Goal: Information Seeking & Learning: Learn about a topic

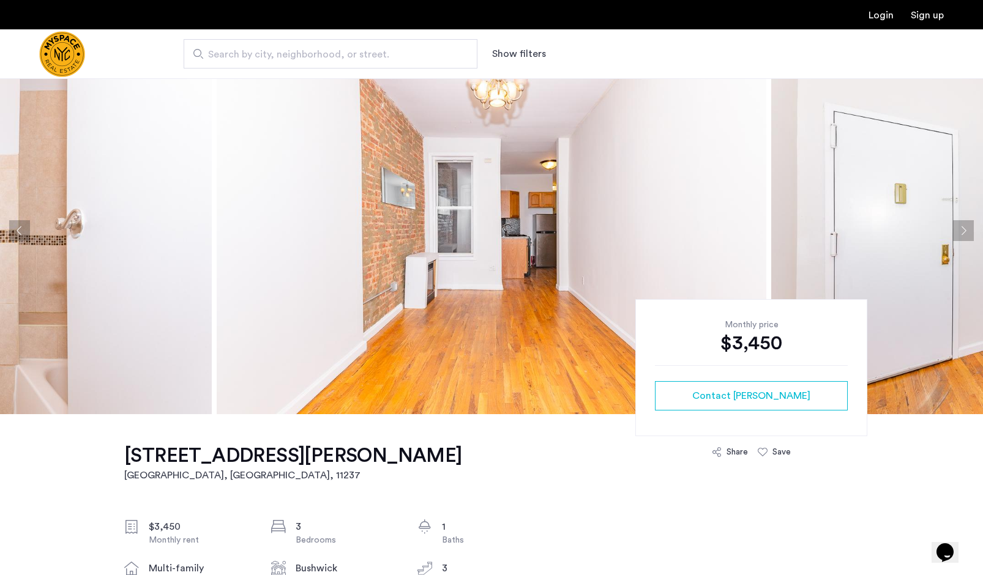
scroll to position [35, 0]
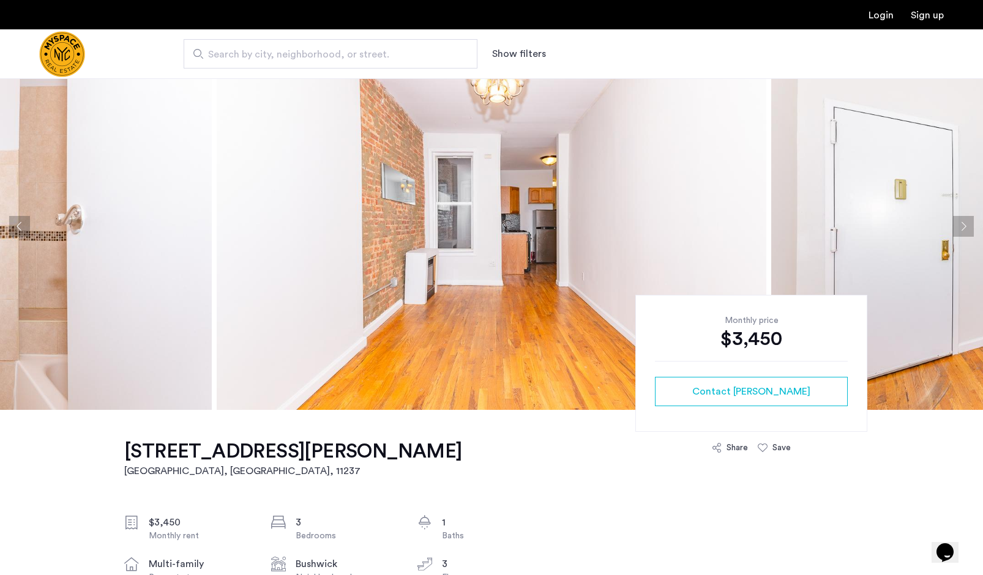
click at [961, 227] on button "Next apartment" at bounding box center [963, 226] width 21 height 21
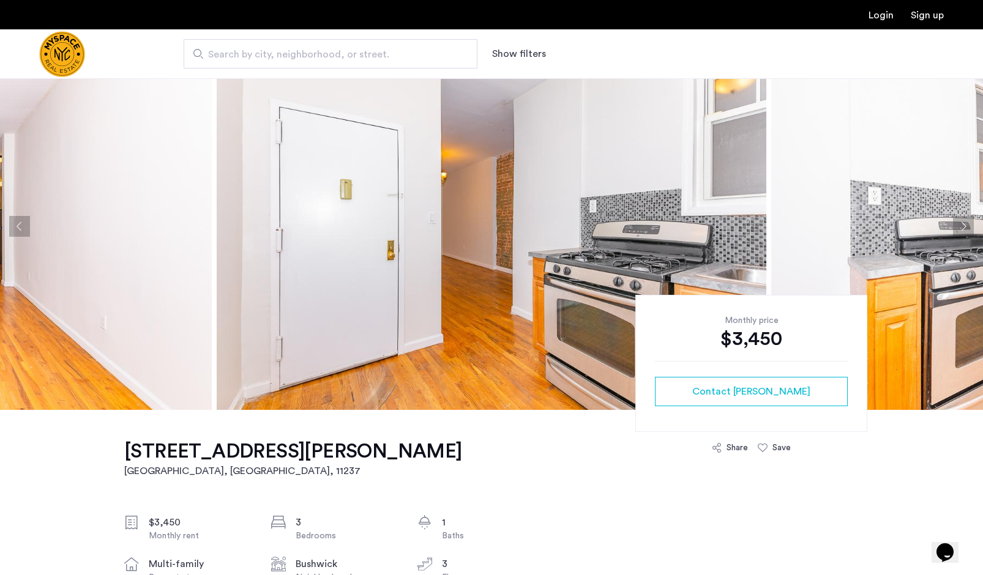
click at [961, 227] on button "Next apartment" at bounding box center [963, 226] width 21 height 21
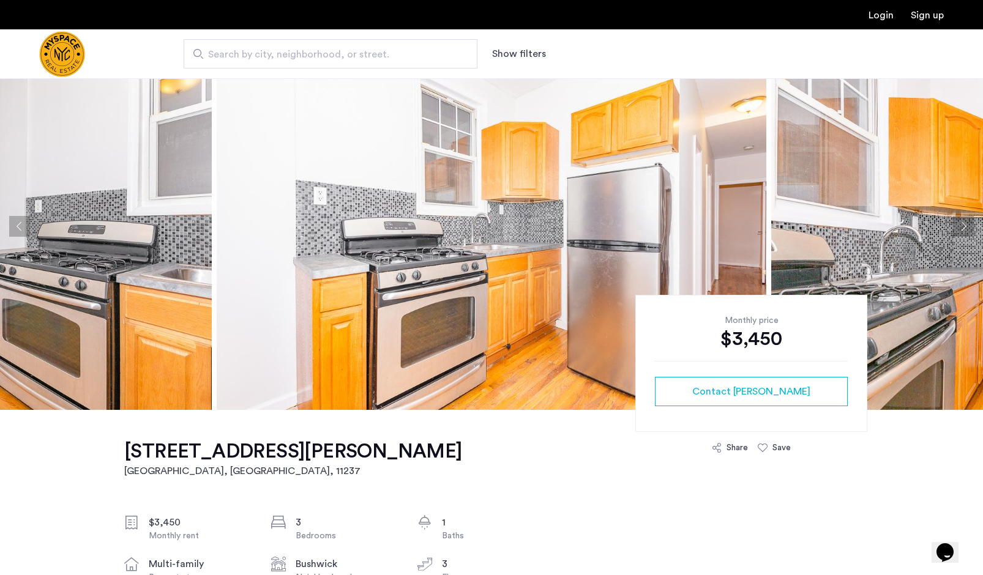
click at [961, 227] on button "Next apartment" at bounding box center [963, 226] width 21 height 21
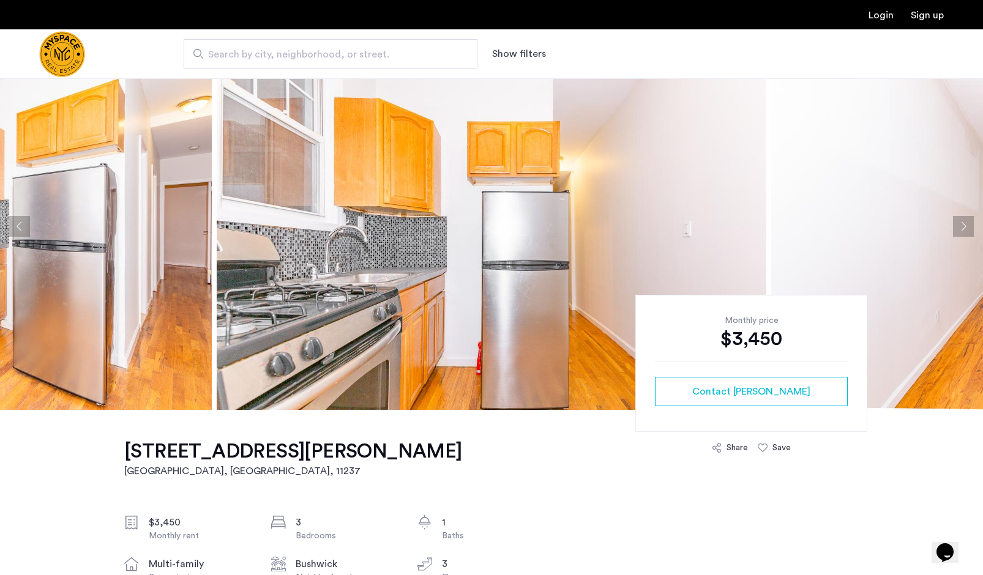
click at [961, 227] on button "Next apartment" at bounding box center [963, 226] width 21 height 21
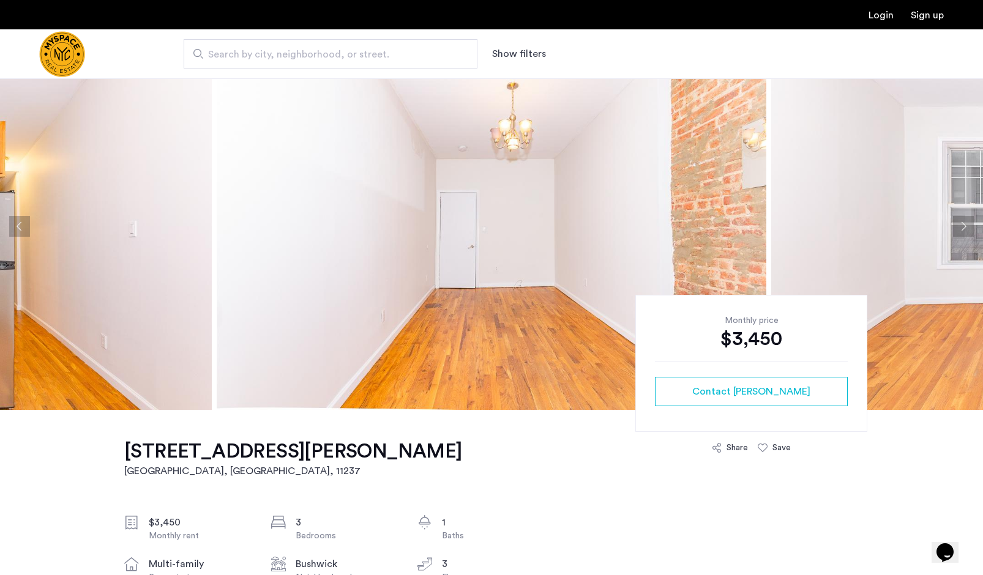
click at [961, 227] on button "Next apartment" at bounding box center [963, 226] width 21 height 21
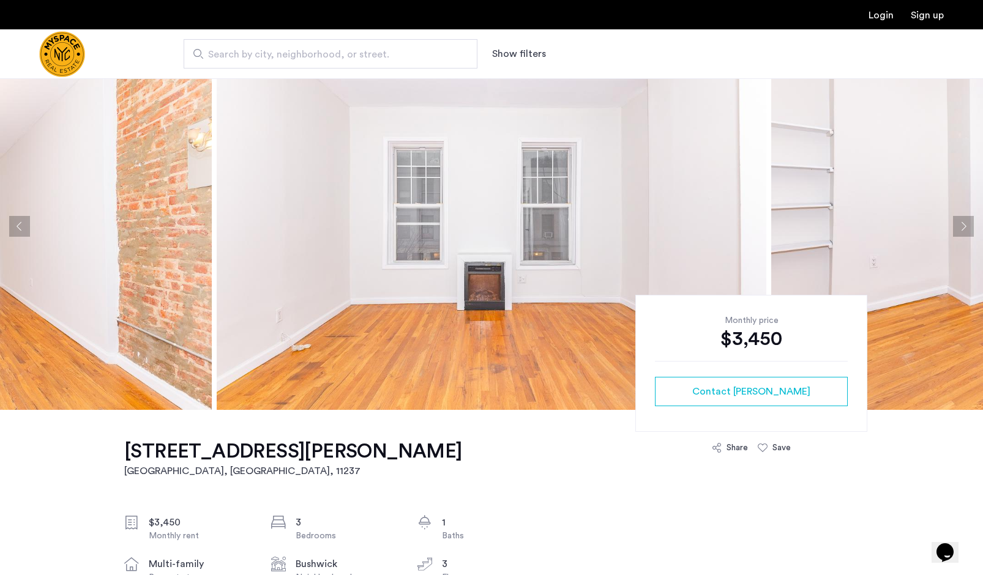
click at [961, 227] on button "Next apartment" at bounding box center [963, 226] width 21 height 21
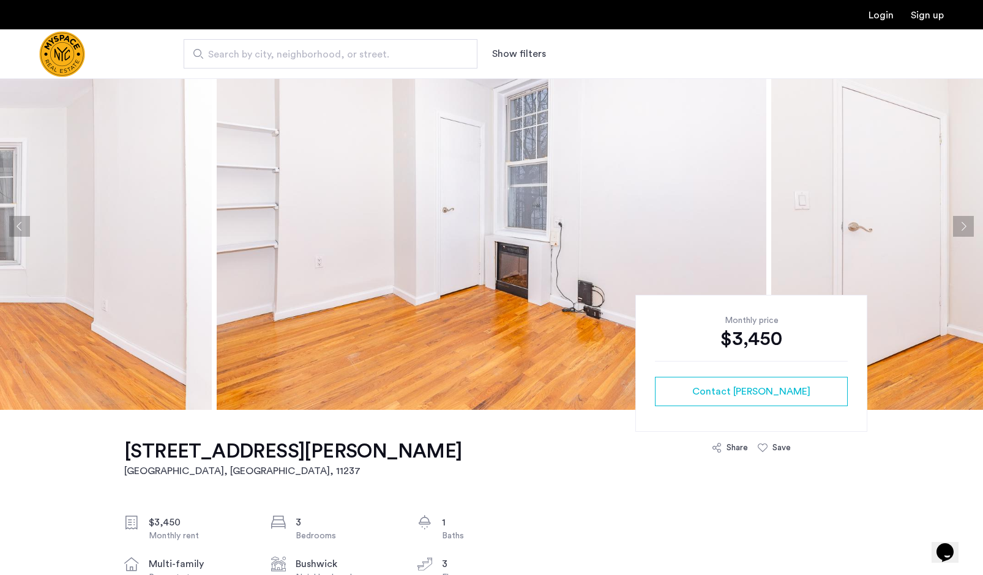
click at [961, 227] on button "Next apartment" at bounding box center [963, 226] width 21 height 21
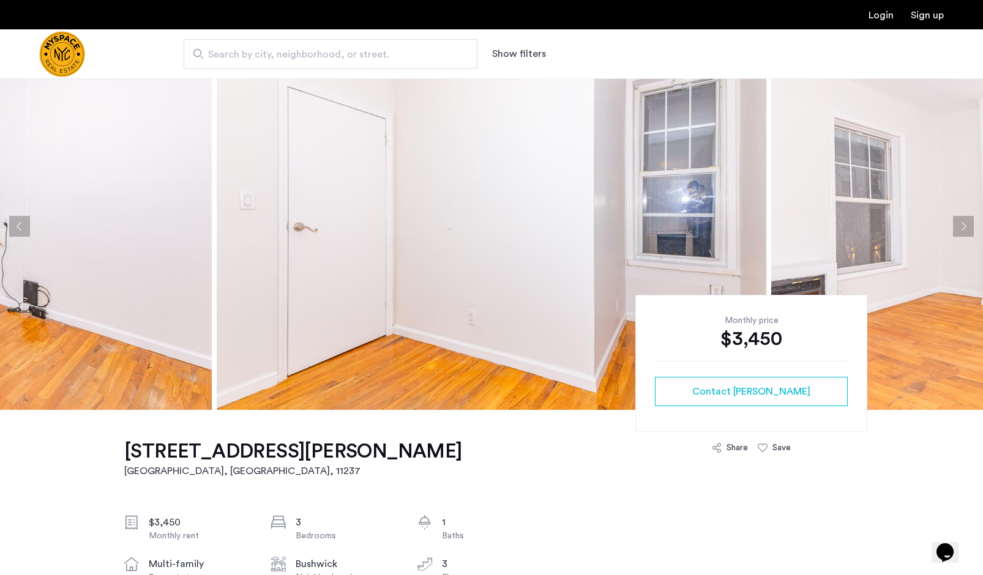
click at [961, 227] on button "Next apartment" at bounding box center [963, 226] width 21 height 21
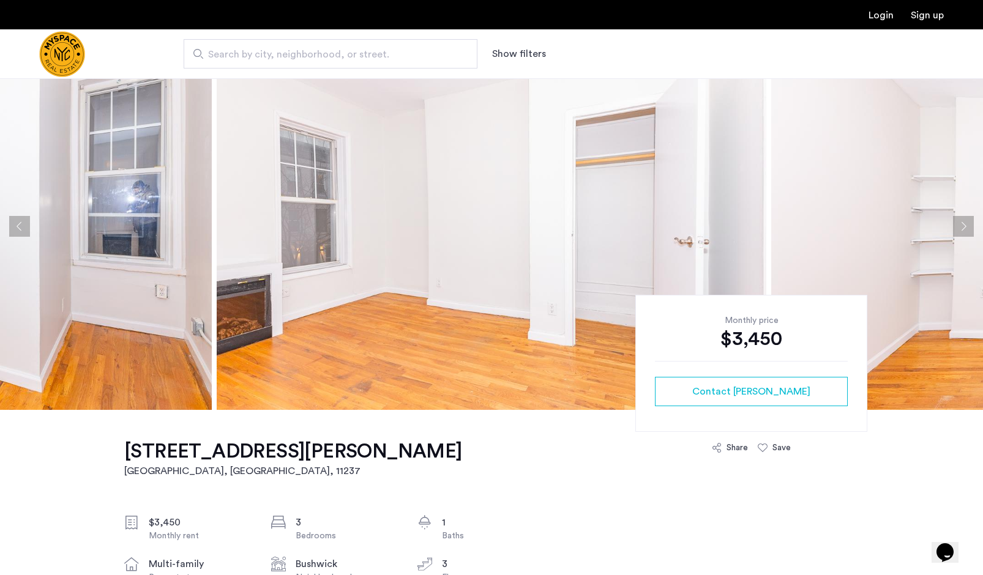
click at [961, 227] on button "Next apartment" at bounding box center [963, 226] width 21 height 21
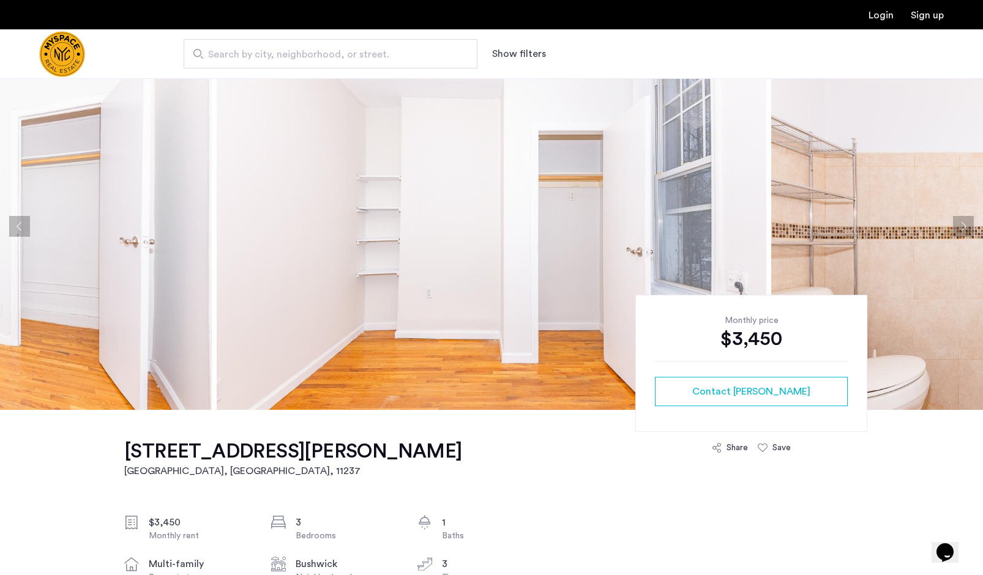
click at [961, 227] on button "Next apartment" at bounding box center [963, 226] width 21 height 21
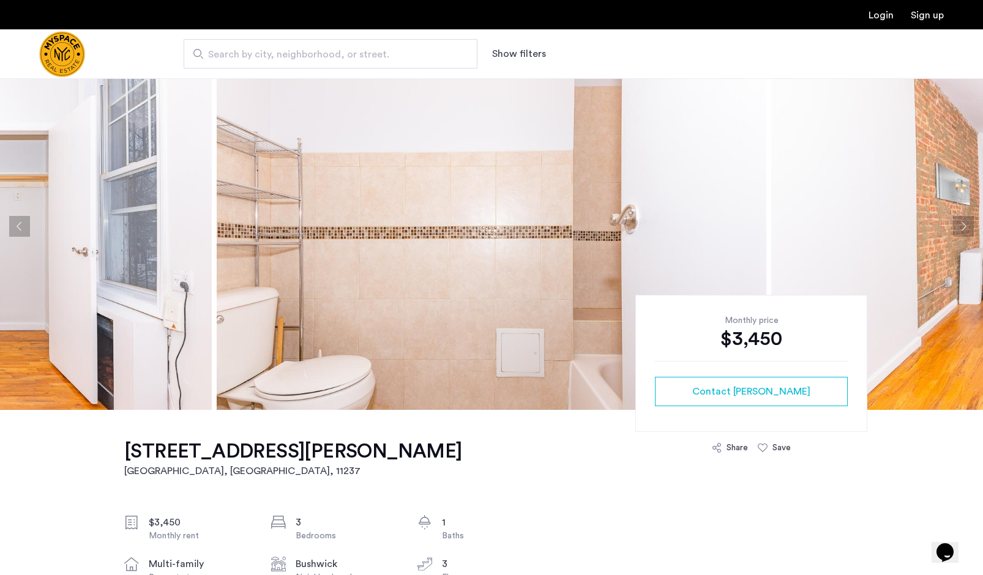
click at [961, 227] on button "Next apartment" at bounding box center [963, 226] width 21 height 21
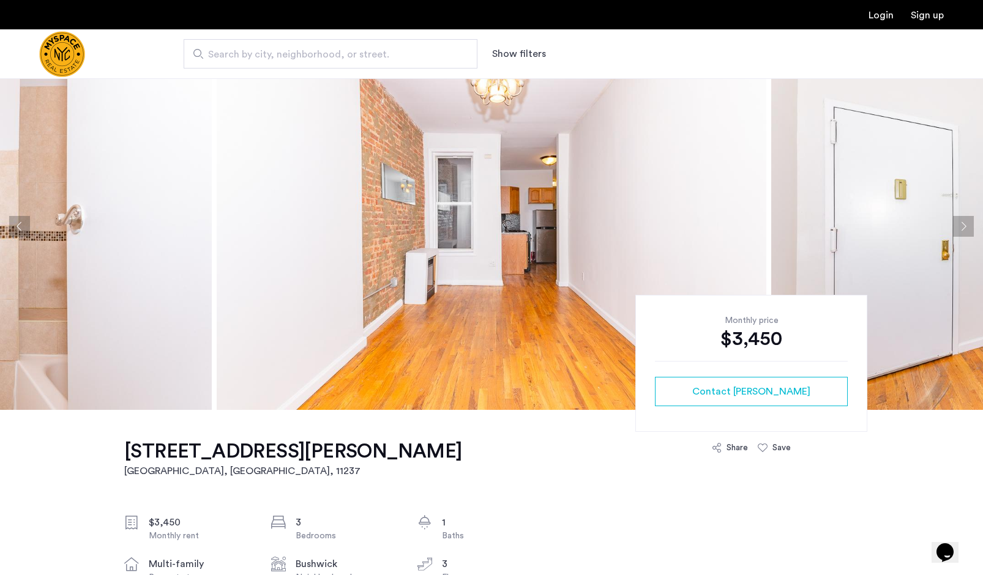
click at [961, 227] on button "Next apartment" at bounding box center [963, 226] width 21 height 21
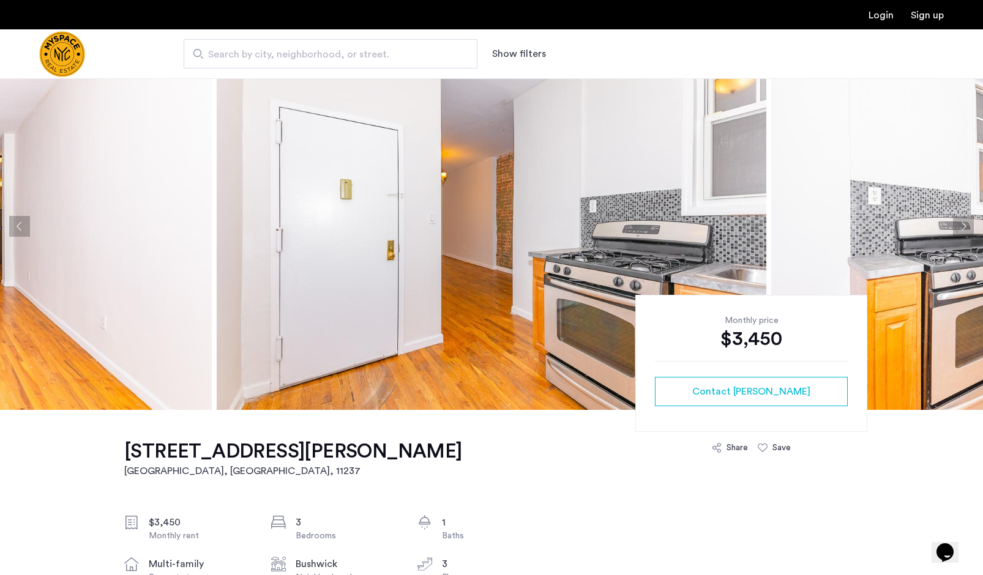
click at [961, 227] on button "Next apartment" at bounding box center [963, 226] width 21 height 21
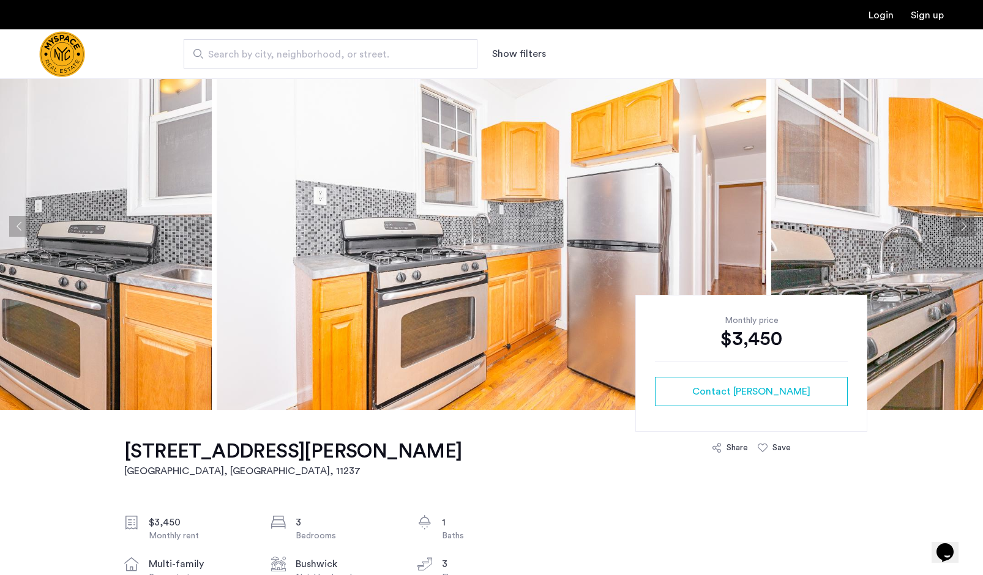
click at [961, 227] on button "Next apartment" at bounding box center [963, 226] width 21 height 21
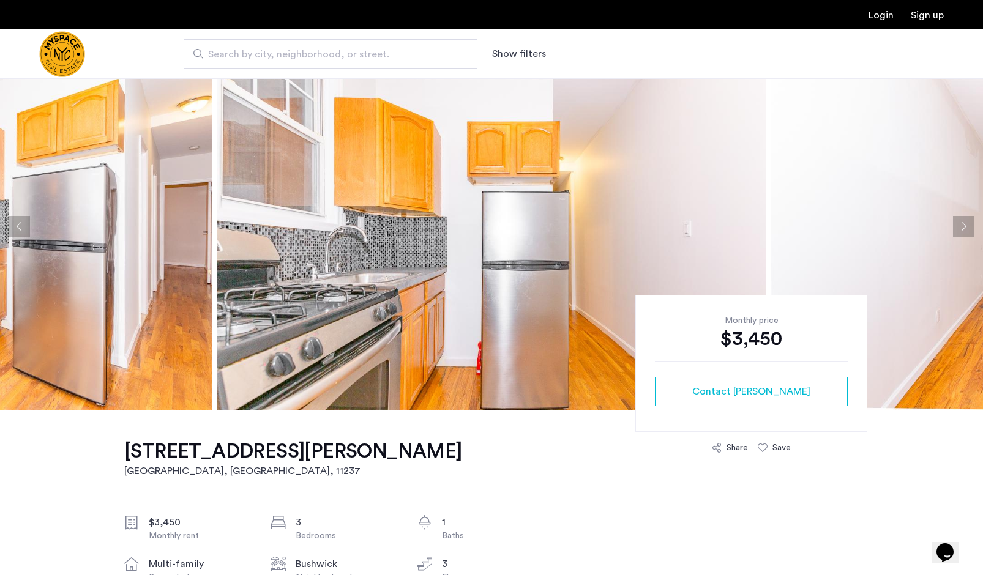
click at [961, 227] on button "Next apartment" at bounding box center [963, 226] width 21 height 21
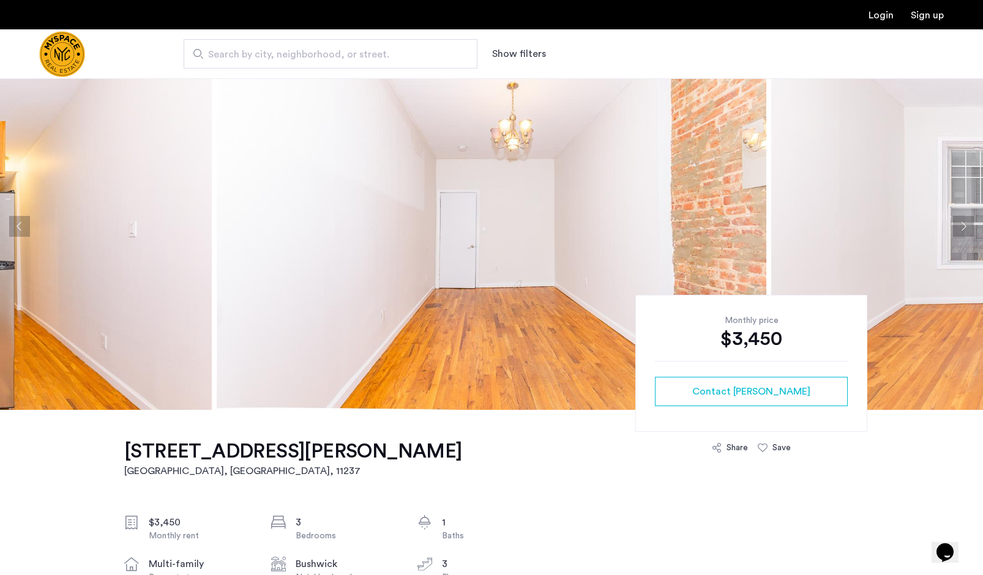
click at [961, 227] on button "Next apartment" at bounding box center [963, 226] width 21 height 21
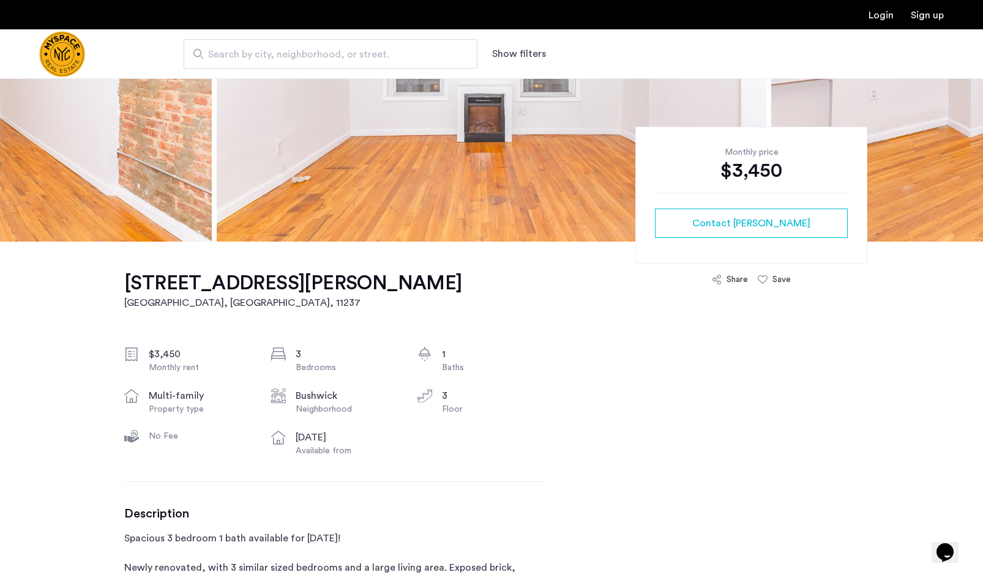
scroll to position [200, 0]
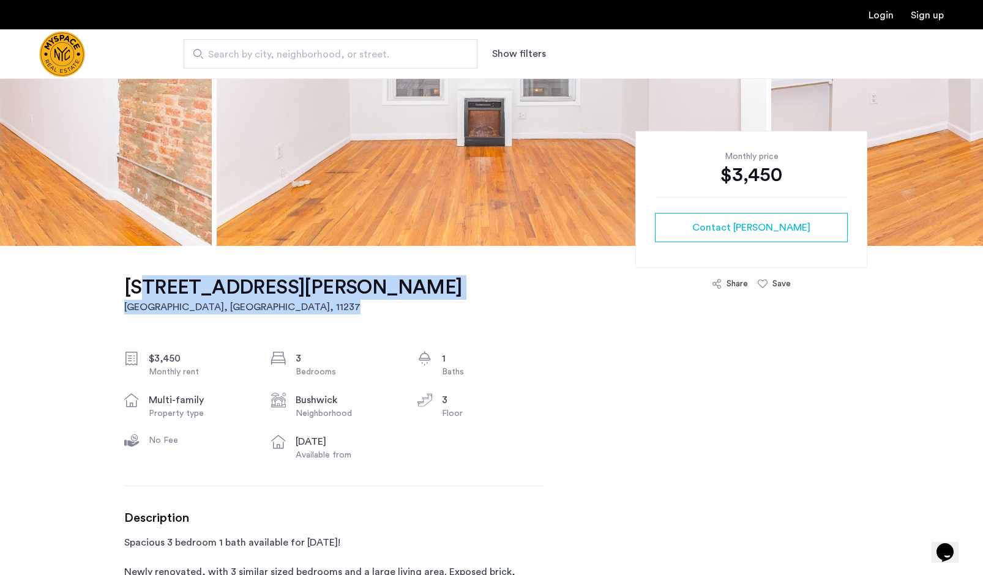
drag, startPoint x: 332, startPoint y: 285, endPoint x: 128, endPoint y: 283, distance: 204.4
click at [128, 282] on div "1327 Halsey St, Unit 3L Brooklyn, NY , 11237 $3,450 Monthly rent 3 Bedrooms 1 B…" at bounding box center [334, 514] width 420 height 536
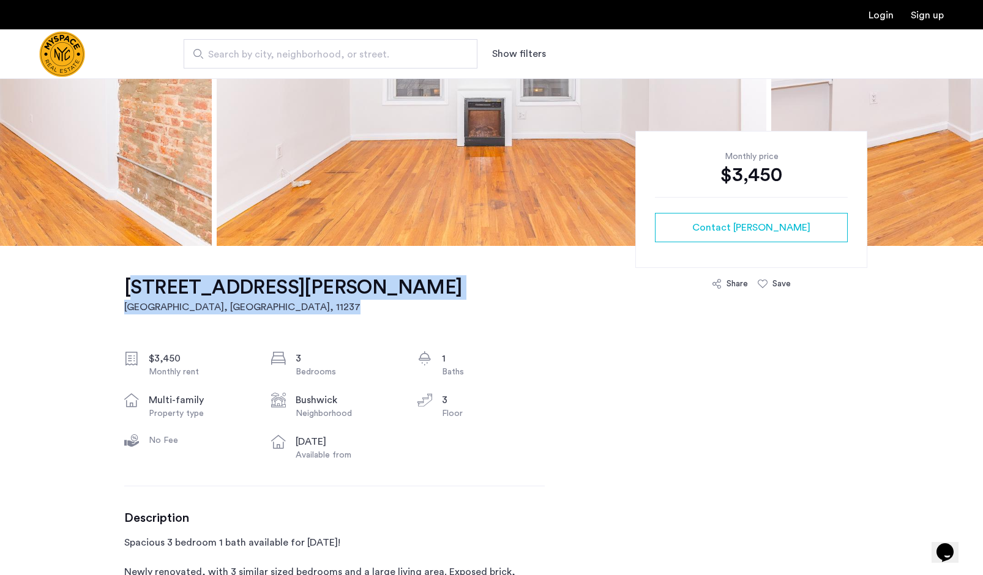
drag, startPoint x: 340, startPoint y: 297, endPoint x: 117, endPoint y: 299, distance: 222.8
copy link "1327 Halsey St, Unit 3L Brooklyn, NY , 11237"
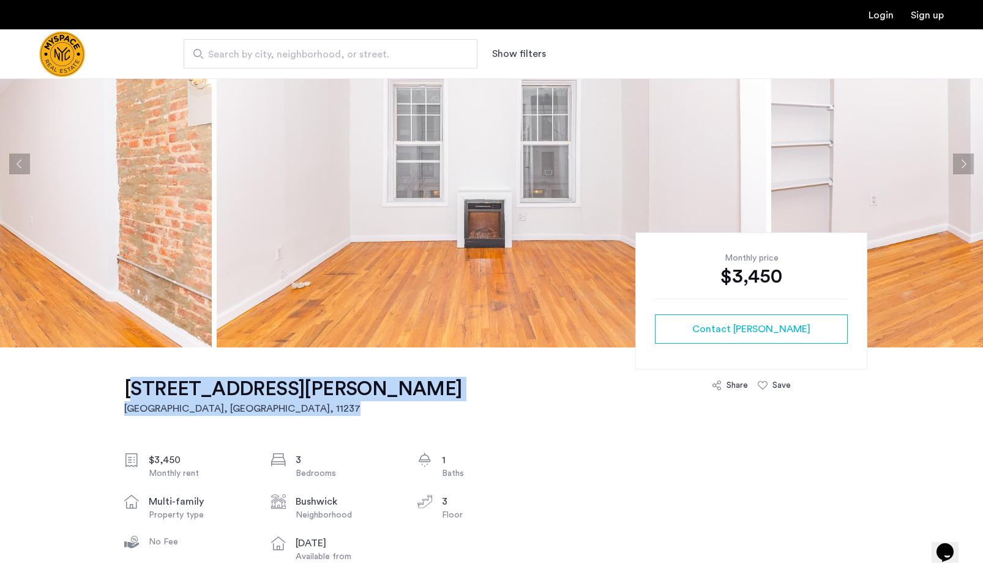
scroll to position [0, 0]
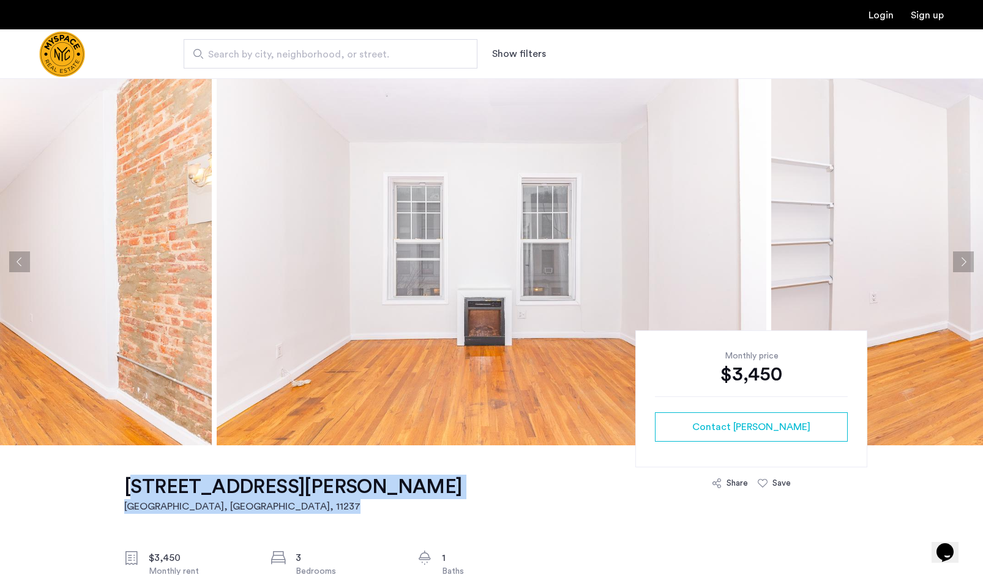
click at [580, 269] on img at bounding box center [492, 261] width 550 height 367
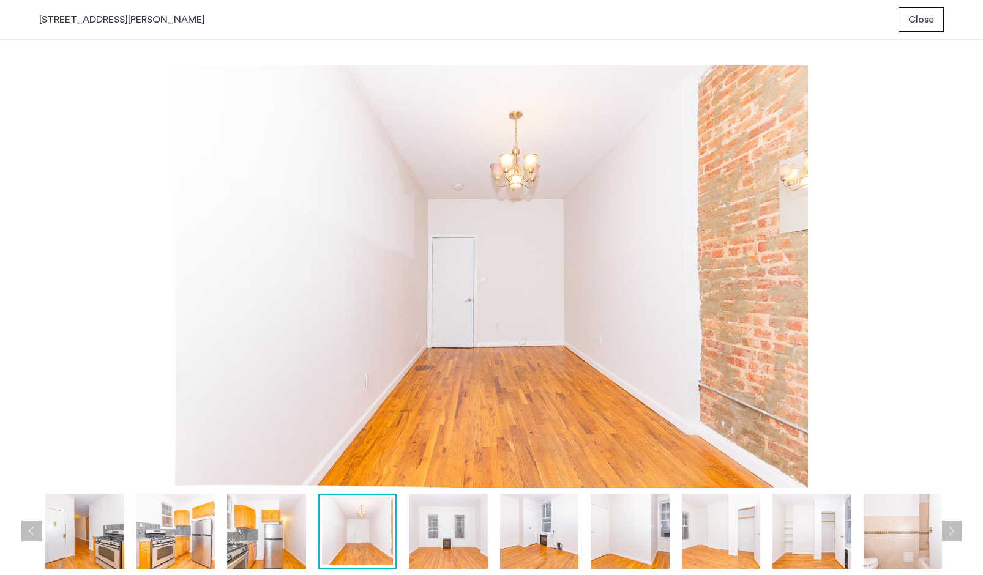
click at [459, 537] on img at bounding box center [448, 531] width 78 height 75
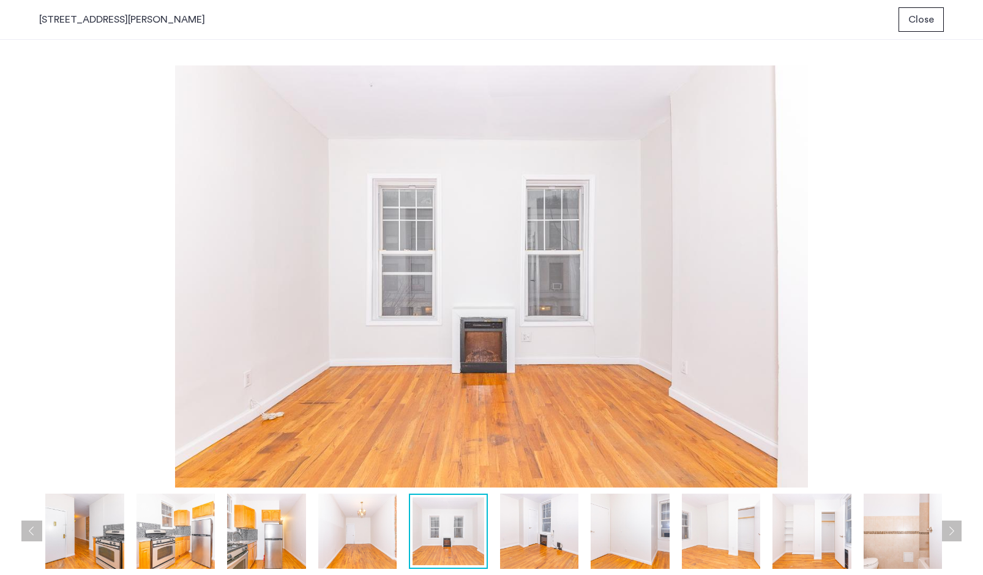
click at [539, 539] on img at bounding box center [539, 531] width 78 height 75
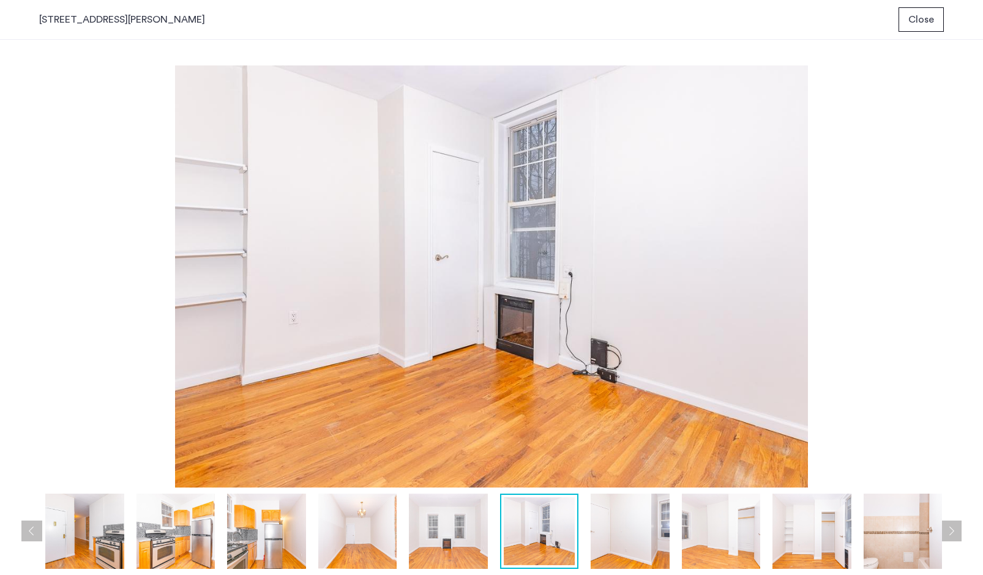
click at [598, 553] on img at bounding box center [630, 531] width 78 height 75
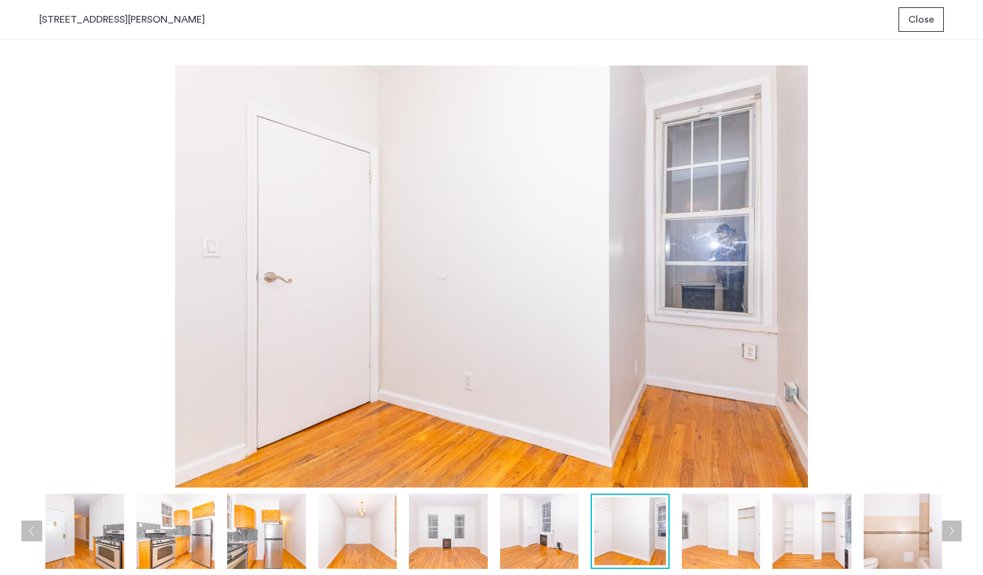
click at [689, 549] on img at bounding box center [721, 531] width 78 height 75
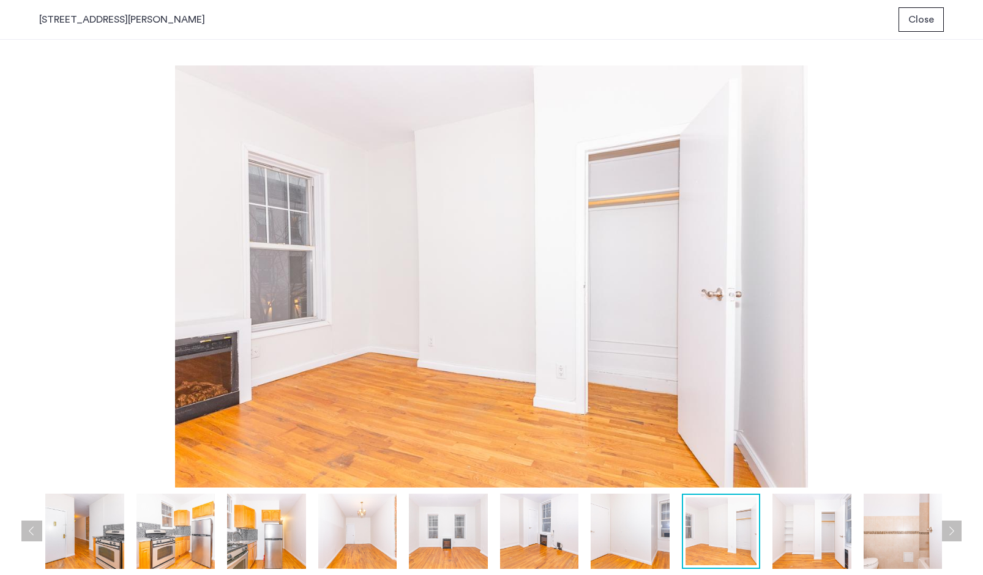
click at [786, 543] on img at bounding box center [811, 531] width 78 height 75
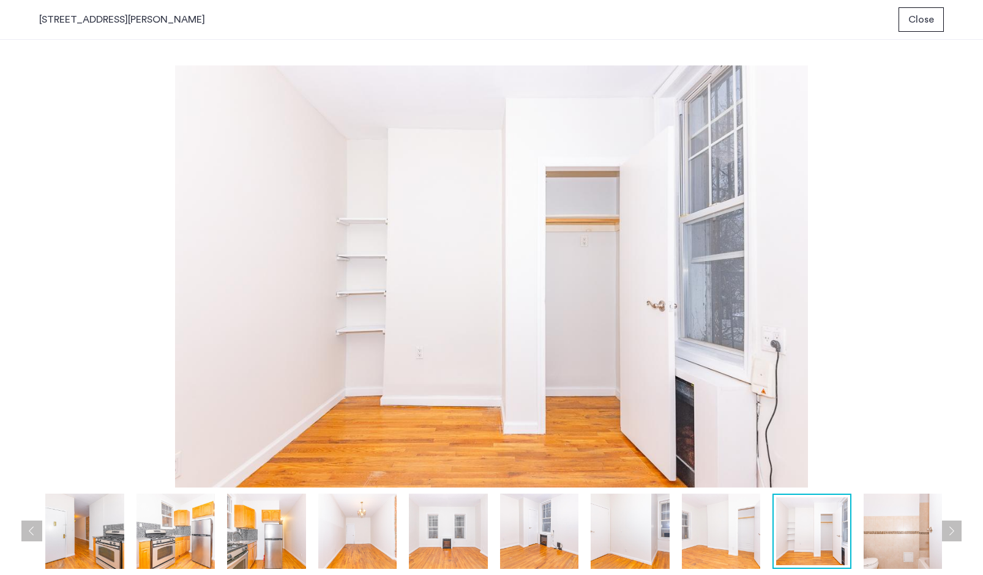
click at [897, 19] on div "1327 Halsey St, Unit 3L Close" at bounding box center [491, 20] width 983 height 40
click at [916, 18] on span "Close" at bounding box center [921, 19] width 26 height 15
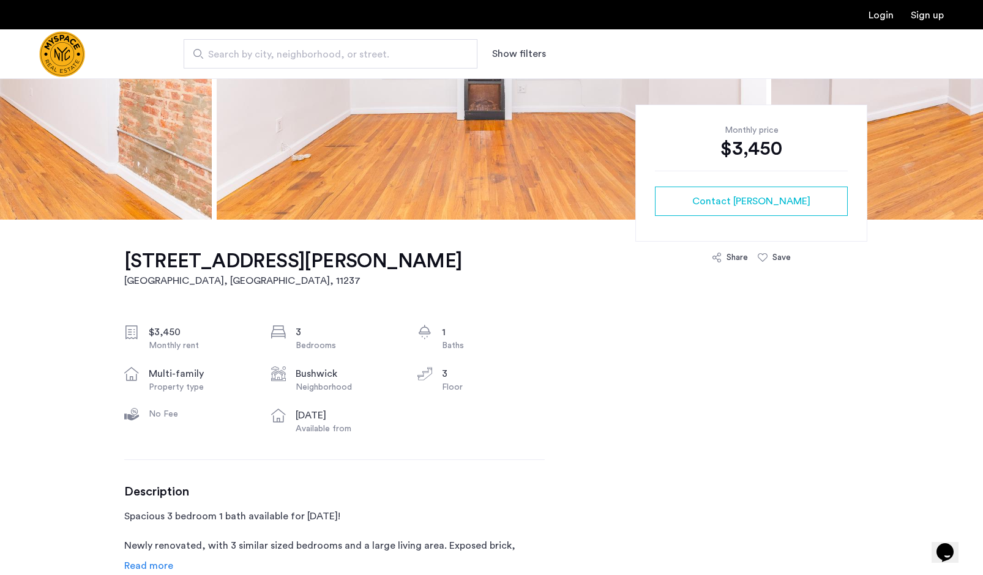
scroll to position [231, 0]
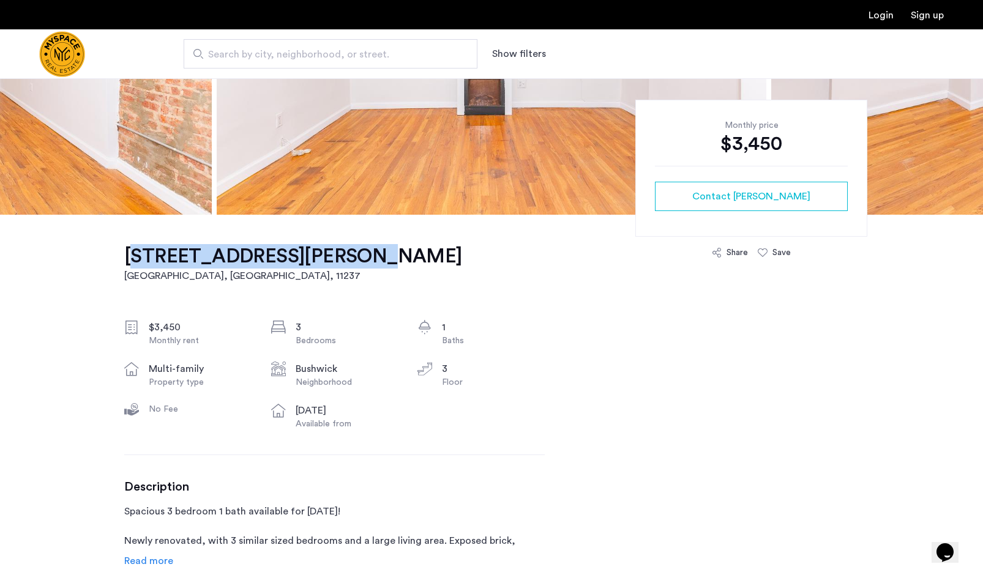
drag, startPoint x: 103, startPoint y: 269, endPoint x: 313, endPoint y: 259, distance: 210.2
copy h1 "1327 Halsey St, Unit 3L"
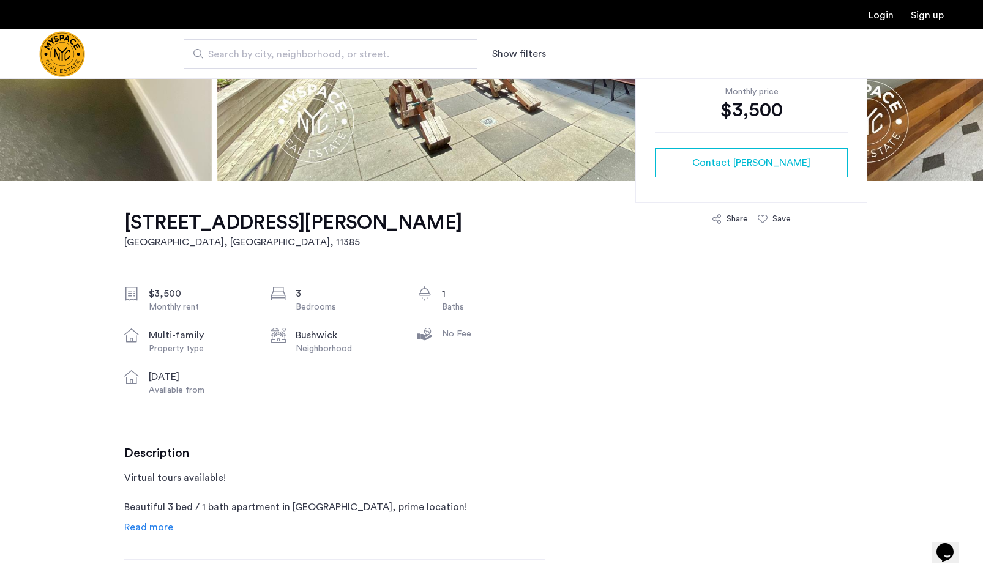
scroll to position [266, 0]
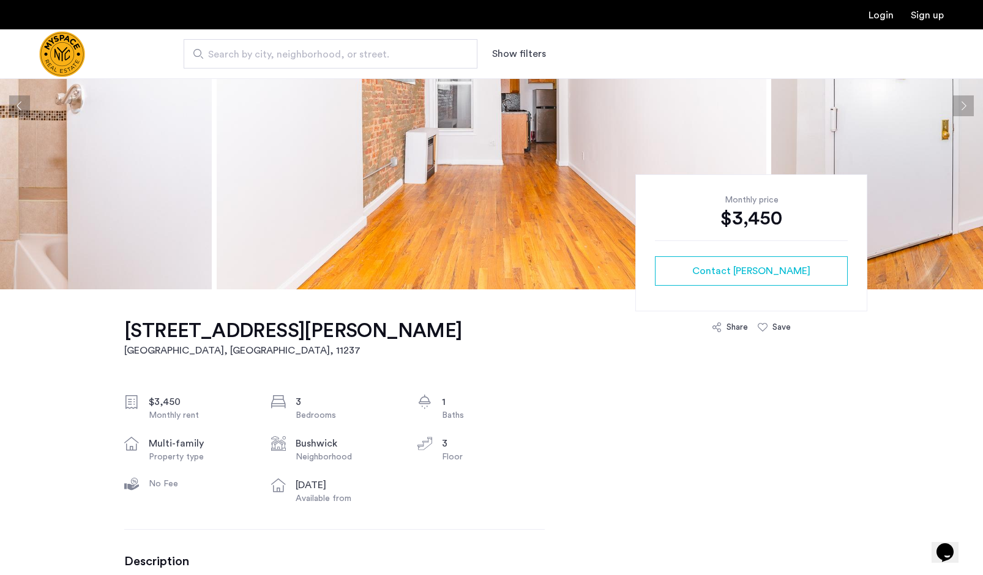
scroll to position [159, 0]
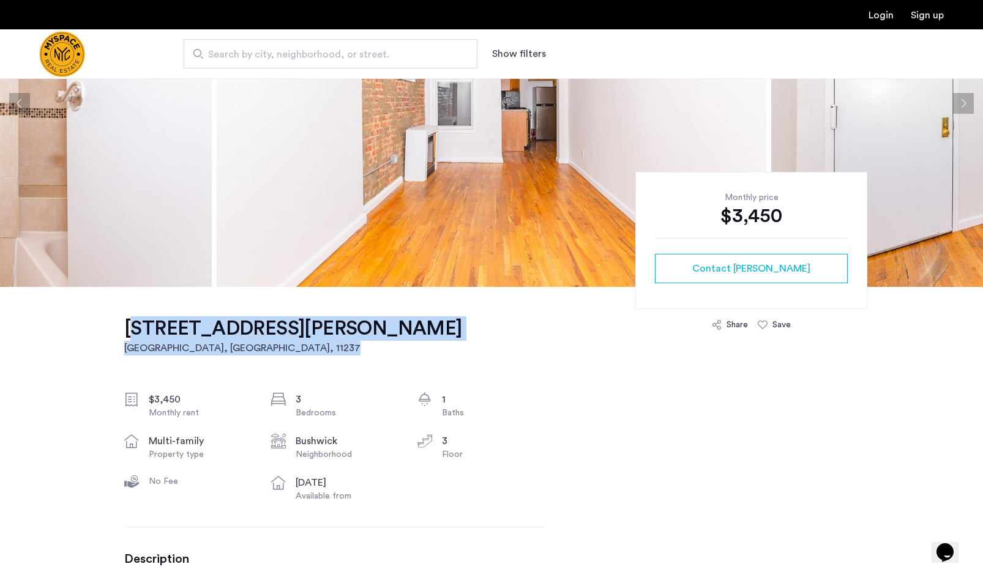
drag, startPoint x: 116, startPoint y: 327, endPoint x: 319, endPoint y: 329, distance: 202.6
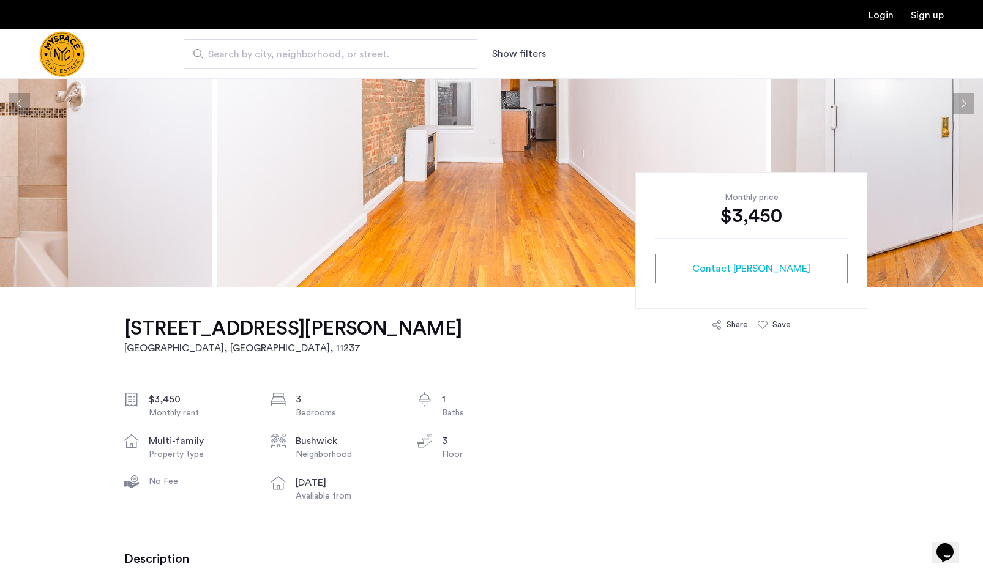
click at [319, 329] on div "1327 Halsey St, Unit 3L Brooklyn, NY , 11237 $3,450 Monthly rent 3 Bedrooms 1 B…" at bounding box center [334, 555] width 420 height 536
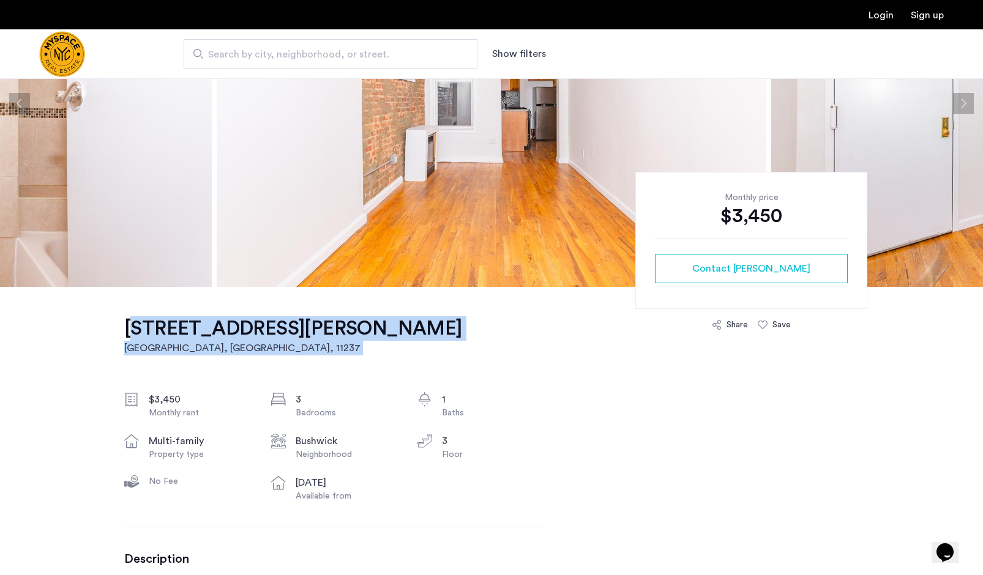
drag, startPoint x: 278, startPoint y: 329, endPoint x: 124, endPoint y: 330, distance: 154.2
click at [124, 330] on div "1327 Halsey St, Unit 3L Brooklyn, NY , 11237 $3,450 Monthly rent 3 Bedrooms 1 B…" at bounding box center [334, 555] width 420 height 536
click at [124, 330] on h1 "1327 Halsey St, Unit 3L" at bounding box center [293, 328] width 338 height 24
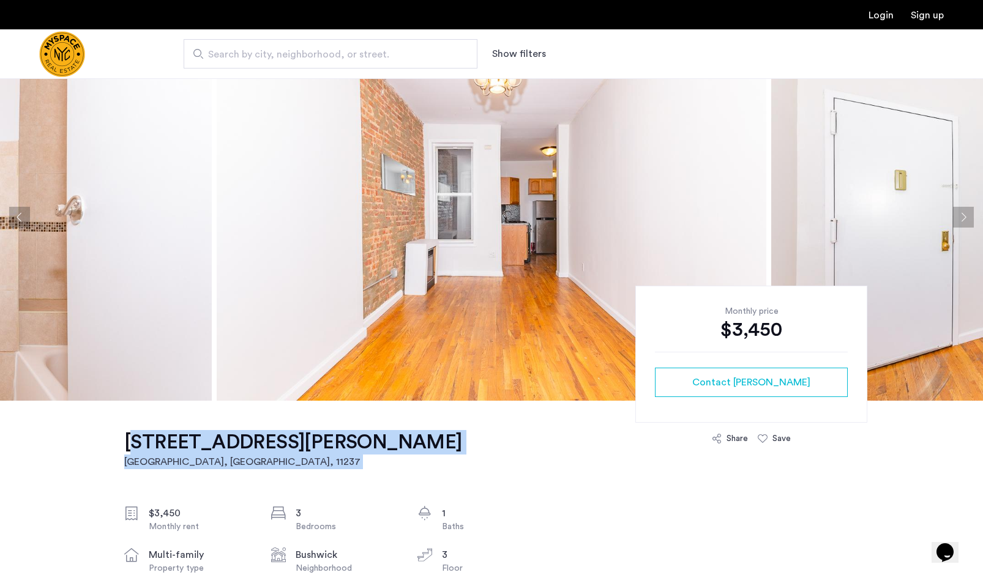
scroll to position [36, 0]
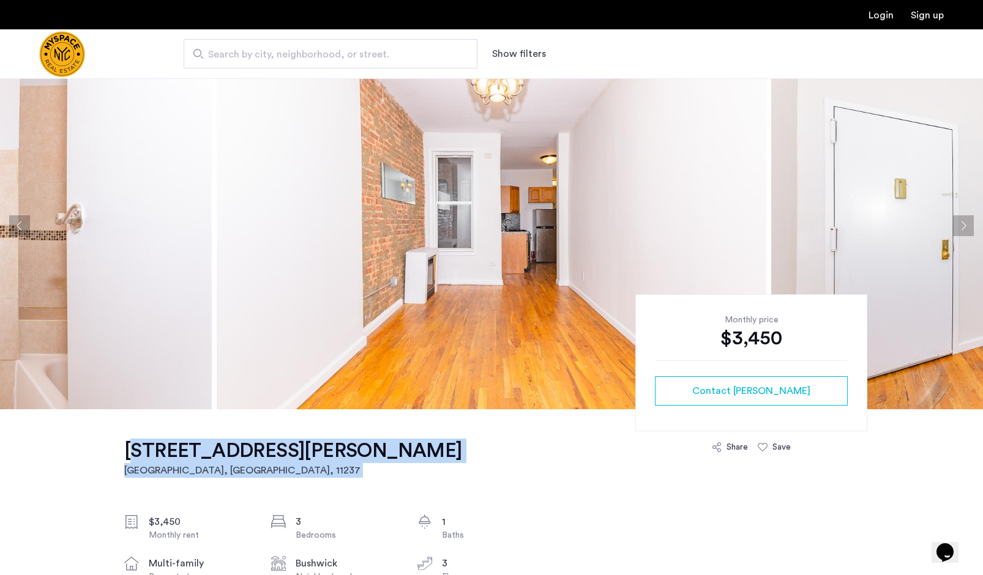
click at [398, 326] on img at bounding box center [492, 225] width 550 height 367
